Goal: Task Accomplishment & Management: Manage account settings

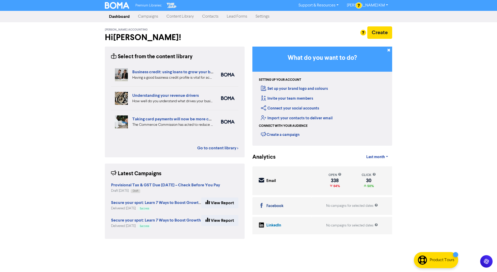
click at [153, 17] on link "Campaigns" at bounding box center [148, 16] width 28 height 10
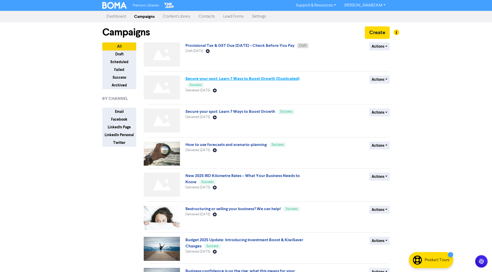
click at [197, 78] on link "Secure your spot: Learn 7 Ways to Boost Growth (Duplicated)" at bounding box center [242, 78] width 114 height 5
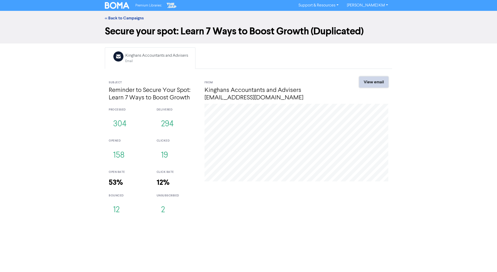
click at [375, 82] on link "View email" at bounding box center [373, 82] width 29 height 11
click at [114, 6] on img at bounding box center [117, 5] width 24 height 7
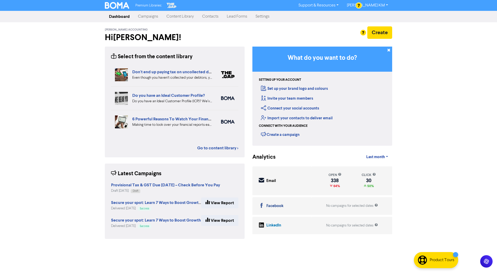
click at [151, 19] on link "Campaigns" at bounding box center [148, 16] width 28 height 10
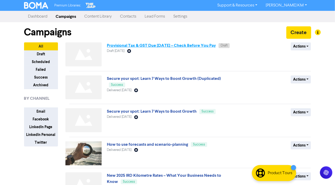
click at [185, 43] on link "Provisional Tax & GST Due [DATE] – Check Before You Pay" at bounding box center [161, 45] width 109 height 5
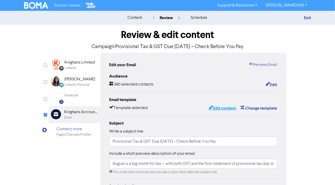
click at [226, 107] on button "Edit content" at bounding box center [223, 108] width 28 height 7
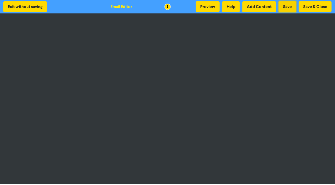
click at [286, 6] on button "Save" at bounding box center [288, 6] width 18 height 11
click at [287, 8] on button "Save" at bounding box center [288, 6] width 18 height 11
click at [316, 7] on button "Save & Close" at bounding box center [315, 6] width 33 height 11
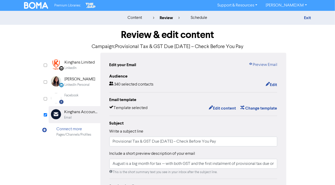
click at [266, 60] on div "Edit your Email Preview Email Audience 340 selected contacts Edit Email templat…" at bounding box center [193, 163] width 186 height 220
click at [266, 64] on link "Preview Email" at bounding box center [263, 65] width 29 height 6
click at [221, 109] on button "Edit content" at bounding box center [223, 108] width 28 height 7
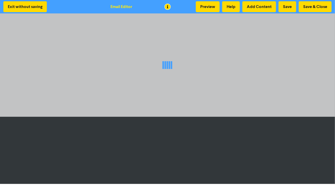
scroll to position [1, 0]
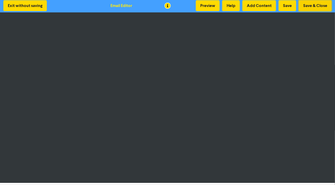
click at [316, 6] on button "Save & Close" at bounding box center [315, 5] width 33 height 11
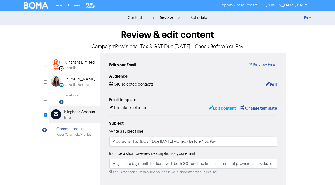
click at [227, 110] on button "Edit content" at bounding box center [223, 108] width 28 height 7
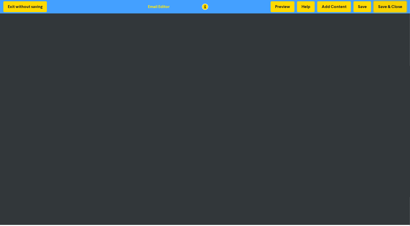
click at [394, 6] on button "Save & Close" at bounding box center [389, 6] width 33 height 11
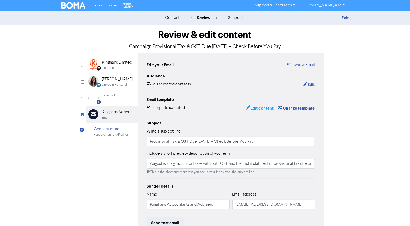
click at [267, 110] on button "Edit content" at bounding box center [260, 108] width 28 height 7
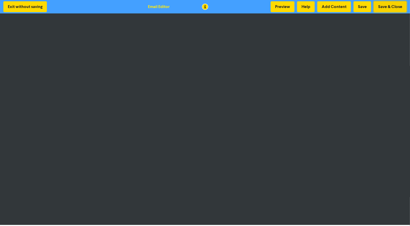
click at [385, 6] on button "Save & Close" at bounding box center [389, 6] width 33 height 11
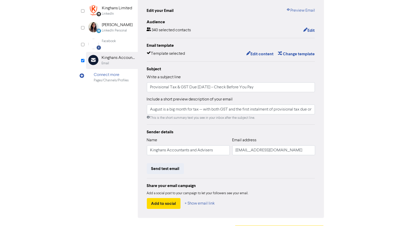
scroll to position [68, 0]
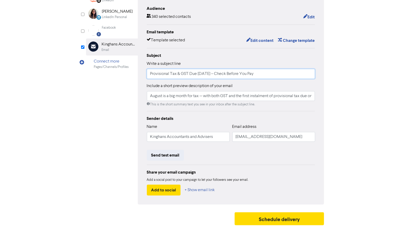
click at [202, 73] on input "Provisional Tax & GST Due [DATE] – Check Before You Pay" at bounding box center [231, 74] width 168 height 10
click at [223, 73] on input "Provisional Tax & GST Due [DATE] – Check Before You Pay" at bounding box center [231, 74] width 168 height 10
click at [199, 73] on input "Provisional Tax & GST Due [DATE] – Check Before You Pay" at bounding box center [231, 74] width 168 height 10
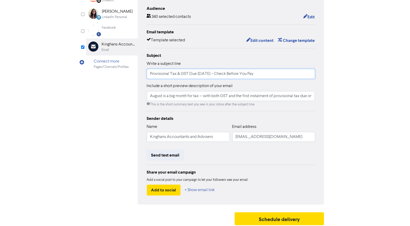
click at [199, 73] on input "Provisional Tax & GST Due [DATE] – Check Before You Pay" at bounding box center [231, 74] width 168 height 10
click at [274, 75] on input "Provisional Tax & GST Due [DATE] – Check Before You Pay" at bounding box center [231, 74] width 168 height 10
click at [226, 97] on input "August is a big month for tax — with both GST and the first instalment of provi…" at bounding box center [231, 96] width 168 height 10
click at [203, 96] on input "August is a big month for tax — with both GST and the first instalment of provi…" at bounding box center [231, 96] width 168 height 10
drag, startPoint x: 225, startPoint y: 96, endPoint x: 320, endPoint y: 98, distance: 95.0
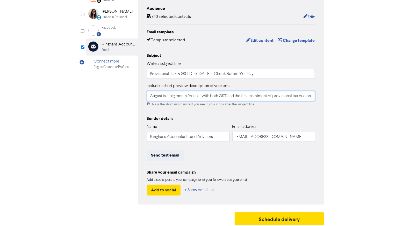
click at [320, 98] on div "Edit your Email Preview Email Audience 340 selected contacts Edit Email templat…" at bounding box center [231, 95] width 186 height 220
click at [301, 93] on input "August is a big month for tax - with both GST and the first instalment of provi…" at bounding box center [231, 96] width 168 height 10
drag, startPoint x: 302, startPoint y: 94, endPoint x: 318, endPoint y: 93, distance: 16.3
click at [318, 94] on div "Edit your Email Preview Email Audience 340 selected contacts Edit Email templat…" at bounding box center [231, 95] width 186 height 220
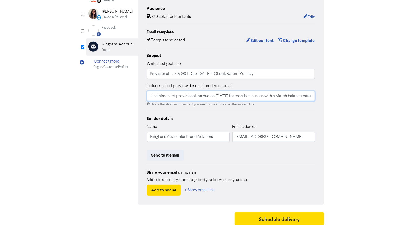
click at [220, 94] on input "August is a big month for tax - with both GST and the first instalment of provi…" at bounding box center [231, 96] width 168 height 10
drag, startPoint x: 243, startPoint y: 96, endPoint x: 318, endPoint y: 96, distance: 75.0
click at [319, 97] on div "Edit your Email Preview Email Audience 340 selected contacts Edit Email templat…" at bounding box center [231, 95] width 186 height 220
click at [313, 97] on input "August is a big month for tax - with both GST and the first instalment of provi…" at bounding box center [231, 96] width 168 height 10
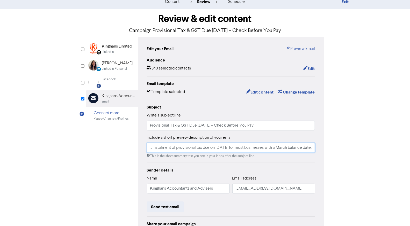
scroll to position [17, 0]
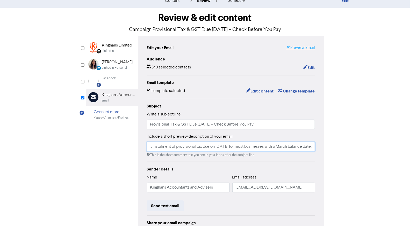
type input "August is a big month for tax - with both GST and the first instalment of provi…"
click at [305, 45] on link "Preview Email" at bounding box center [300, 48] width 29 height 6
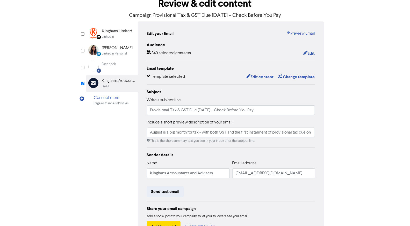
scroll to position [68, 0]
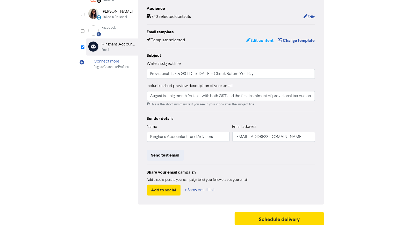
click at [262, 41] on button "Edit content" at bounding box center [260, 40] width 28 height 7
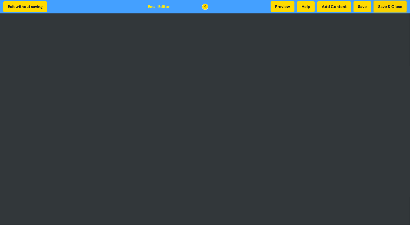
click at [389, 7] on button "Save & Close" at bounding box center [389, 6] width 33 height 11
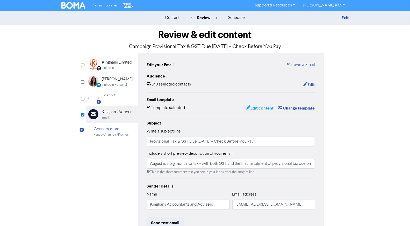
click at [263, 105] on button "Edit content" at bounding box center [260, 108] width 28 height 7
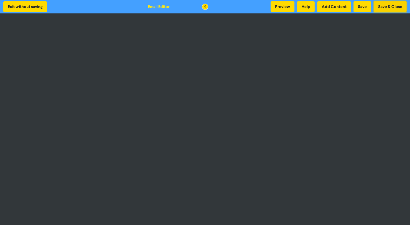
click at [393, 5] on button "Save & Close" at bounding box center [389, 6] width 33 height 11
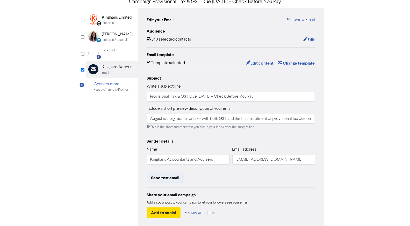
scroll to position [47, 0]
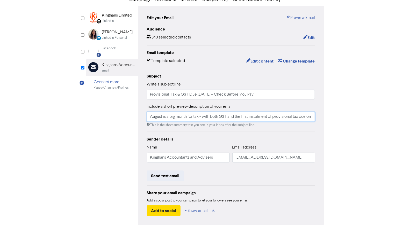
click at [177, 115] on input "August is a big month for tax - with both GST and the first instalment of provi…" at bounding box center [231, 117] width 168 height 10
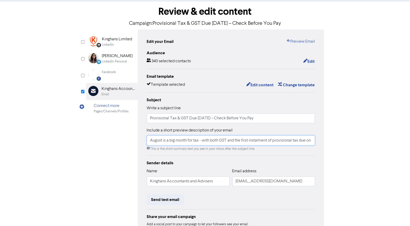
scroll to position [0, 0]
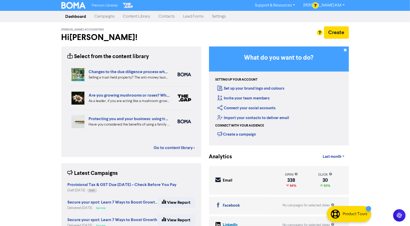
click at [110, 16] on link "Campaigns" at bounding box center [104, 16] width 28 height 10
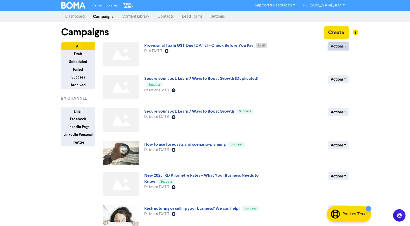
click at [336, 44] on button "Actions" at bounding box center [338, 46] width 20 height 8
click at [340, 49] on button "Actions" at bounding box center [338, 46] width 20 height 8
click at [339, 74] on button "Rename" at bounding box center [348, 74] width 41 height 8
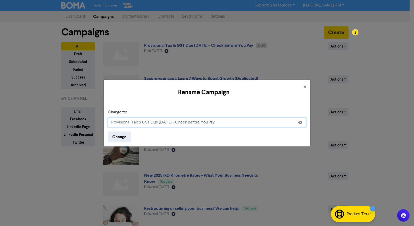
click at [170, 123] on input "Provisional Tax & GST Due [DATE] – Check Before You Pay" at bounding box center [207, 123] width 198 height 10
paste input "August 2025 – Tax Updates & Key Dates🗓️"
type input "August 2025 – Tax Updates & Key Dates🗓️"
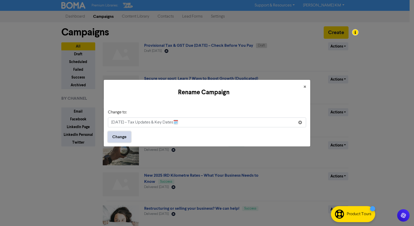
click at [124, 137] on button "Change" at bounding box center [119, 137] width 23 height 11
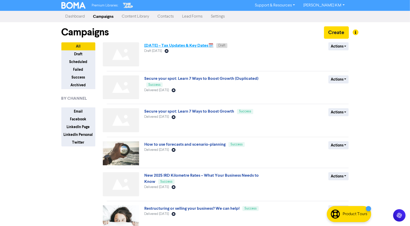
click at [203, 47] on link "August 2025 – Tax Updates & Key Dates🗓️" at bounding box center [178, 45] width 69 height 5
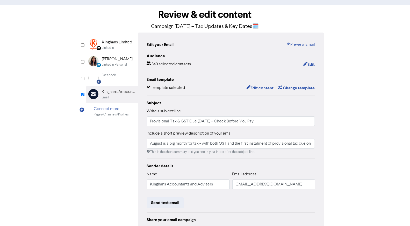
scroll to position [36, 0]
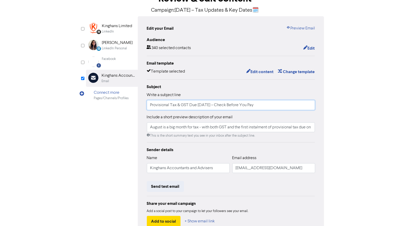
click at [188, 104] on input "Provisional Tax & GST Due [DATE] – Check Before You Pay" at bounding box center [231, 105] width 168 height 10
paste input "August 2025 – Tax Updates & Key Dates🗓️"
click at [259, 103] on input "Provisional Tax & GST Due [DATE] – Check Before You Pay" at bounding box center [231, 105] width 168 height 10
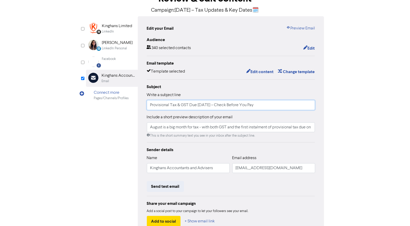
click at [259, 103] on input "Provisional Tax & GST Due [DATE] – Check Before You Pay" at bounding box center [231, 105] width 168 height 10
click at [158, 106] on input "Provisional Tax & GST Due [DATE] – Check Before You Pay" at bounding box center [231, 105] width 168 height 10
click at [155, 105] on input "Provisional Tax & GST Due [DATE] – Check Before You Pay" at bounding box center [231, 105] width 168 height 10
drag, startPoint x: 155, startPoint y: 105, endPoint x: 212, endPoint y: 104, distance: 57.7
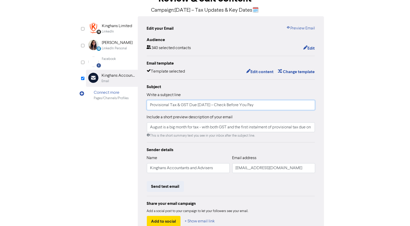
click at [212, 104] on input "Provisional Tax & GST Due [DATE] – Check Before You Pay" at bounding box center [231, 105] width 168 height 10
click at [228, 103] on input "Provisional Tax & GST Due [DATE] – Check Before You Pay" at bounding box center [231, 105] width 168 height 10
paste input "August 2025 – Tax Updates & Key Dates🗓️"
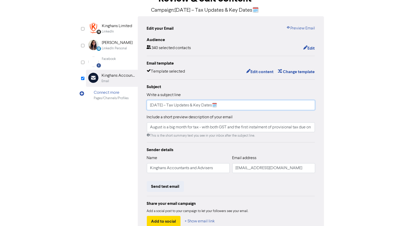
scroll to position [37, 0]
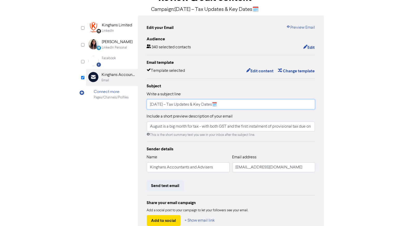
type input "August 2025 – Tax Updates & Key Dates🗓️"
drag, startPoint x: 233, startPoint y: 126, endPoint x: 313, endPoint y: 127, distance: 80.5
click at [313, 127] on input "August is a big month for tax - with both GST and the first instalment of provi…" at bounding box center [231, 127] width 168 height 10
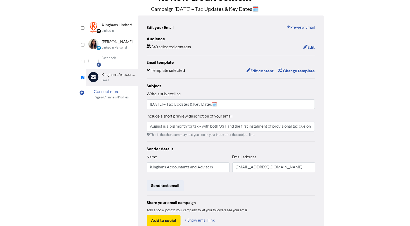
click at [336, 125] on div "Review & edit content Campaign: August 2025 – Tax Updates & Key Dates🗓️ LinkedI…" at bounding box center [204, 123] width 295 height 271
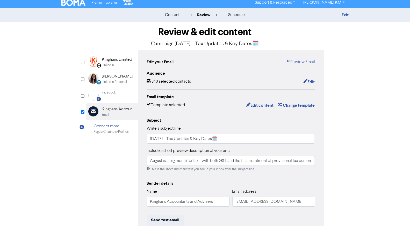
scroll to position [3, 0]
click at [301, 61] on link "Preview Email" at bounding box center [300, 62] width 29 height 6
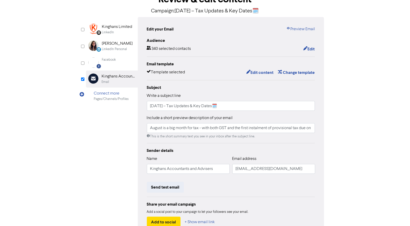
scroll to position [68, 0]
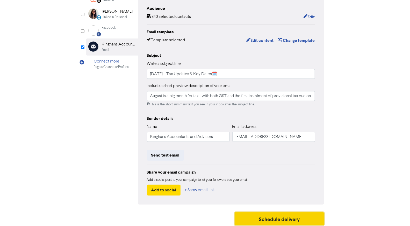
click at [270, 221] on button "Schedule delivery" at bounding box center [279, 219] width 90 height 13
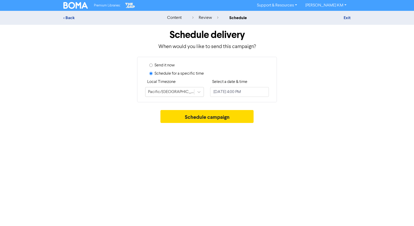
click at [169, 64] on label "Send it now" at bounding box center [164, 65] width 20 height 6
click at [153, 64] on input "Send it now" at bounding box center [150, 65] width 3 height 3
radio input "true"
radio input "false"
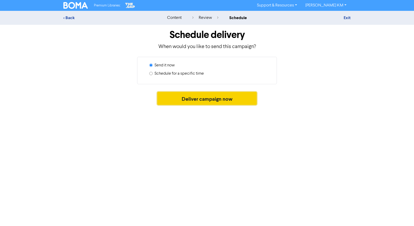
click at [210, 98] on button "Deliver campaign now" at bounding box center [207, 98] width 100 height 13
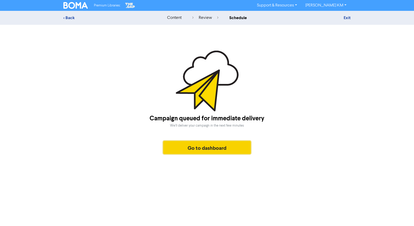
click at [191, 151] on button "Go to dashboard" at bounding box center [206, 147] width 87 height 13
